Goal: Navigation & Orientation: Find specific page/section

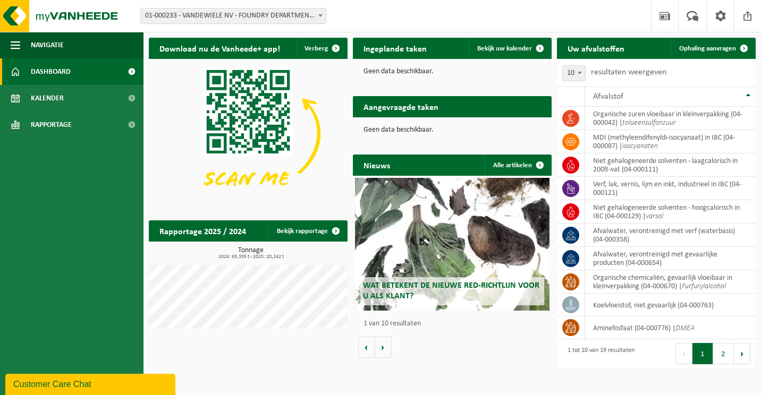
click at [320, 16] on b at bounding box center [320, 15] width 4 height 3
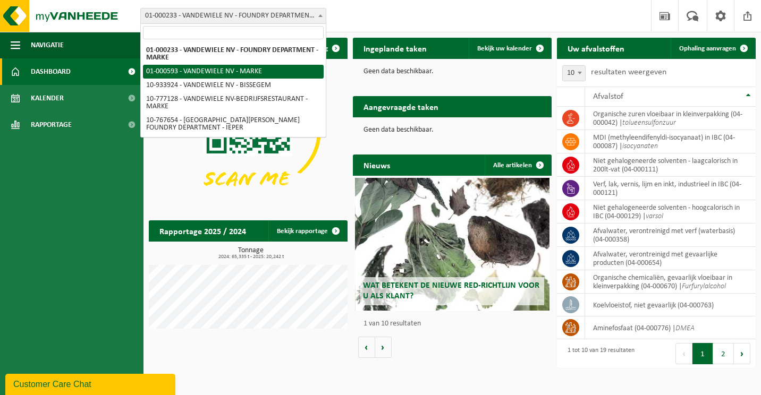
select select "71"
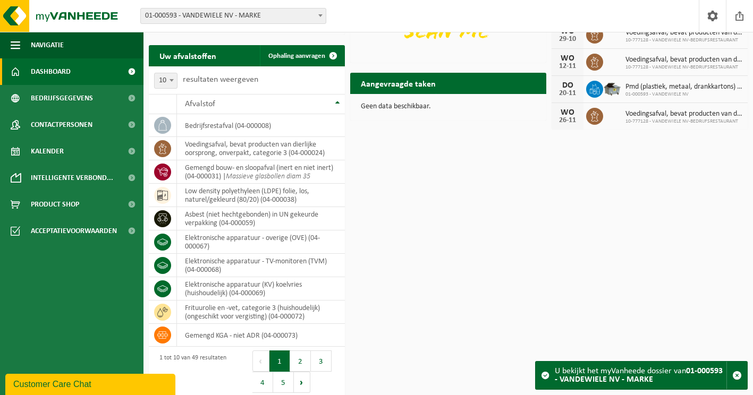
scroll to position [180, 0]
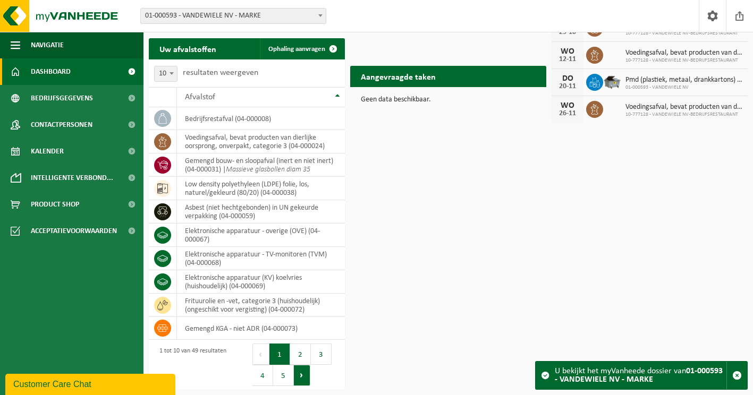
click at [306, 381] on button "Volgende" at bounding box center [302, 375] width 16 height 21
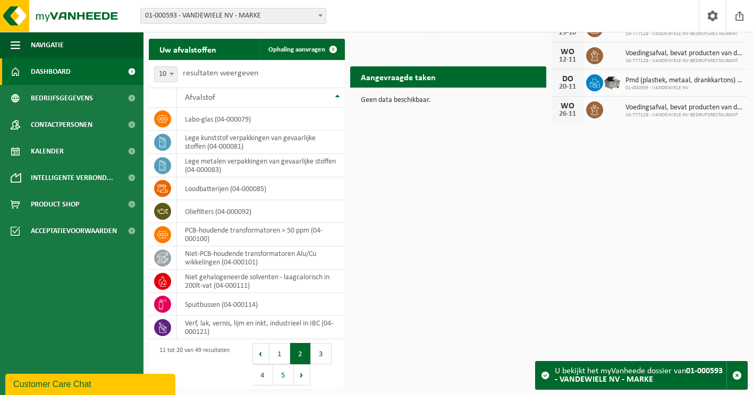
scroll to position [179, 0]
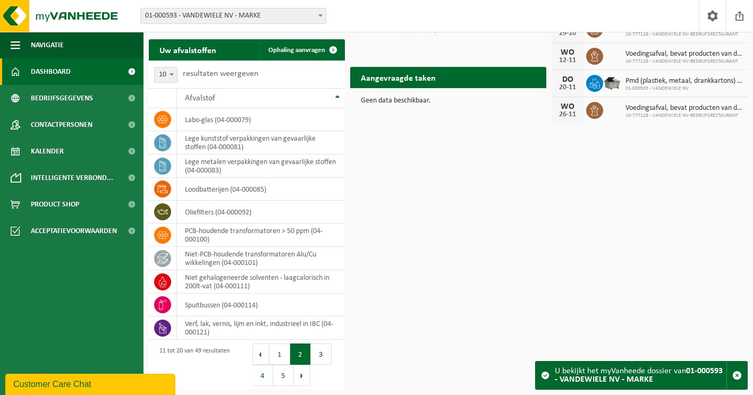
click at [306, 381] on button "Volgende" at bounding box center [302, 375] width 16 height 21
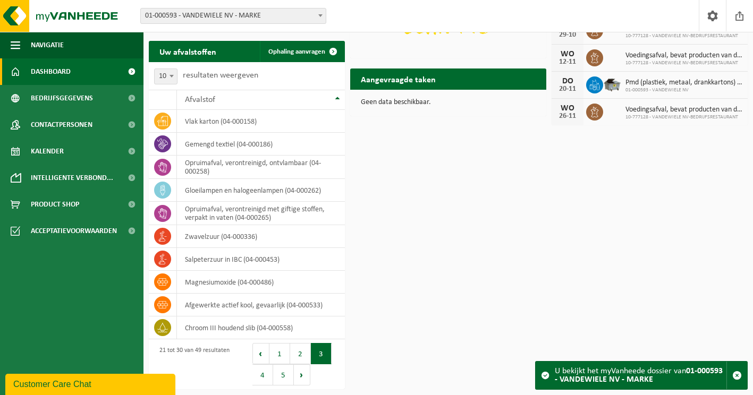
scroll to position [176, 0]
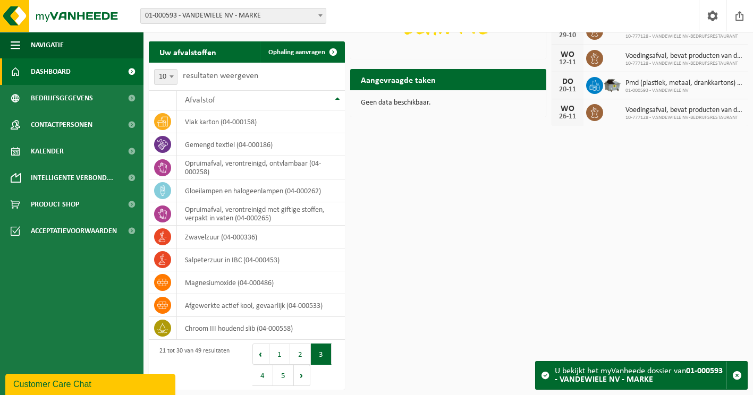
click at [306, 381] on button "Volgende" at bounding box center [302, 375] width 16 height 21
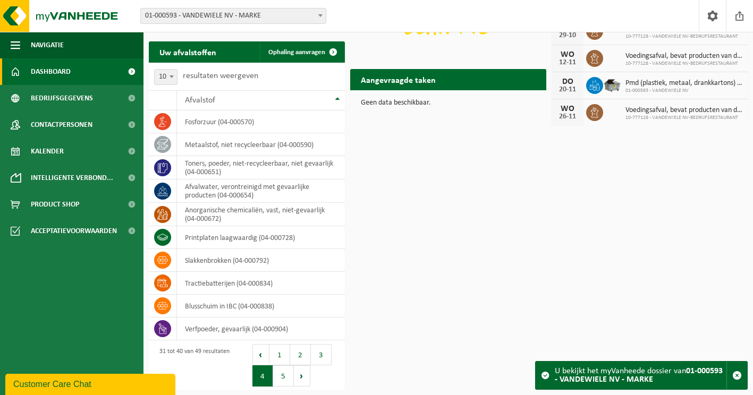
click at [306, 381] on button "Volgende" at bounding box center [302, 376] width 16 height 21
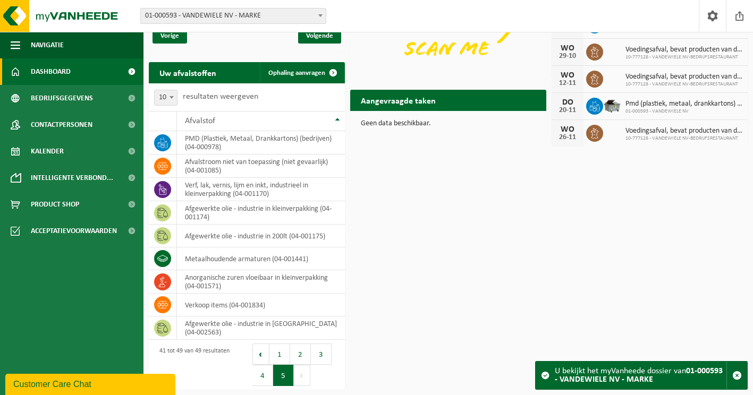
scroll to position [155, 0]
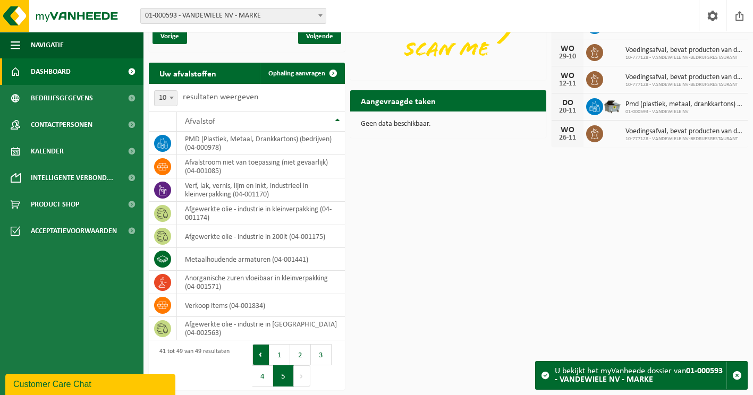
click at [265, 353] on button "Vorige" at bounding box center [260, 354] width 17 height 21
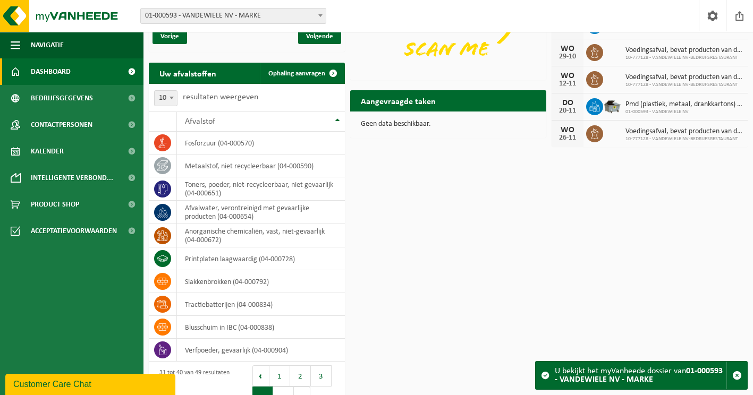
click at [265, 353] on td "verfpoeder, gevaarlijk (04-000904)" at bounding box center [261, 350] width 168 height 23
drag, startPoint x: 265, startPoint y: 353, endPoint x: 404, endPoint y: 350, distance: 139.2
click at [404, 350] on div "Intelligente verbonden containers Z20.647 40% bedrijfsrestafval Z20.648 10% vla…" at bounding box center [448, 160] width 604 height 513
click at [262, 378] on button "Vorige" at bounding box center [260, 376] width 17 height 21
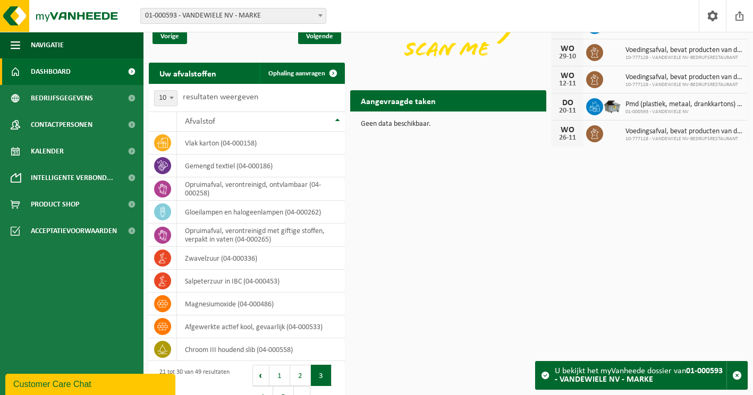
click at [262, 378] on button "Vorige" at bounding box center [260, 375] width 17 height 21
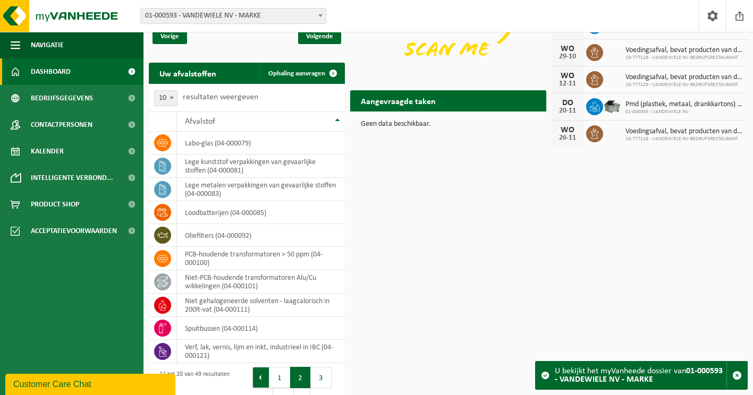
click at [262, 380] on button "Vorige" at bounding box center [260, 377] width 17 height 21
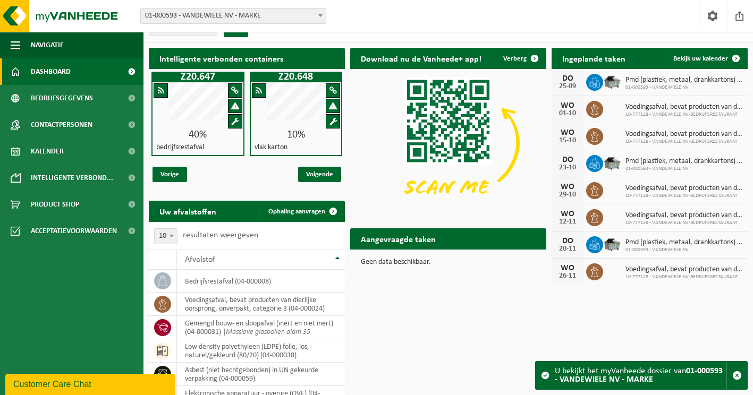
scroll to position [0, 0]
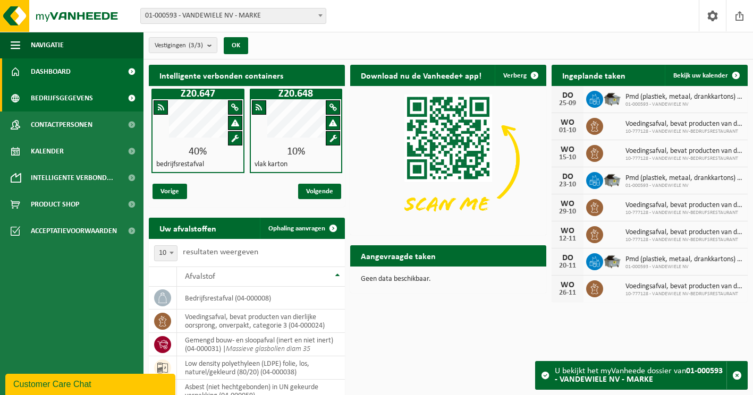
click at [76, 93] on span "Bedrijfsgegevens" at bounding box center [62, 98] width 62 height 27
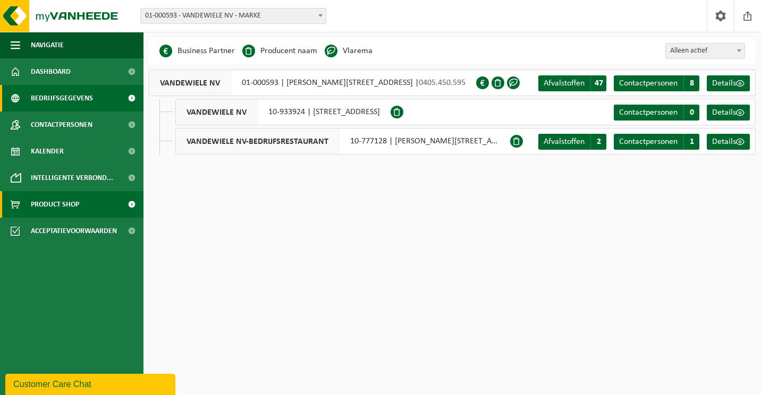
click at [55, 208] on span "Product Shop" at bounding box center [55, 204] width 48 height 27
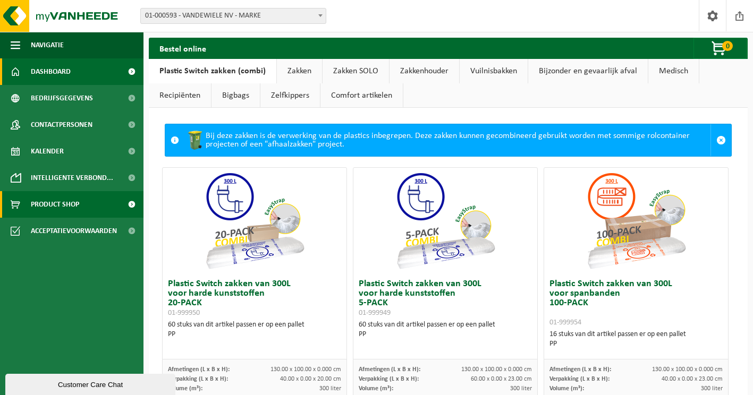
click at [59, 65] on span "Dashboard" at bounding box center [51, 71] width 40 height 27
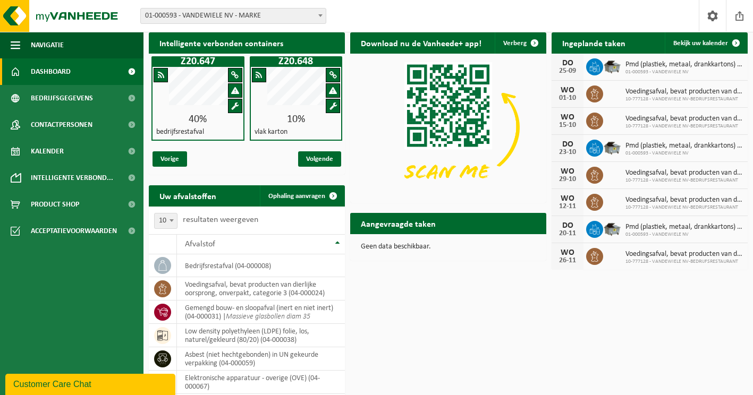
scroll to position [20, 0]
